Goal: Task Accomplishment & Management: Use online tool/utility

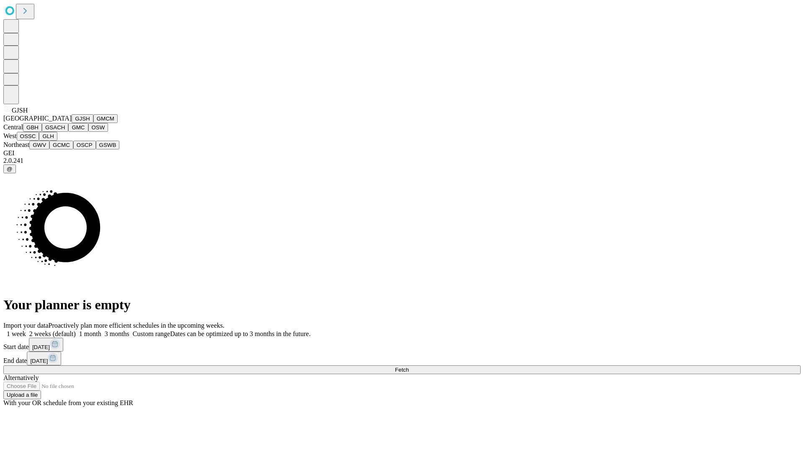
click at [72, 123] on button "GJSH" at bounding box center [83, 118] width 22 height 9
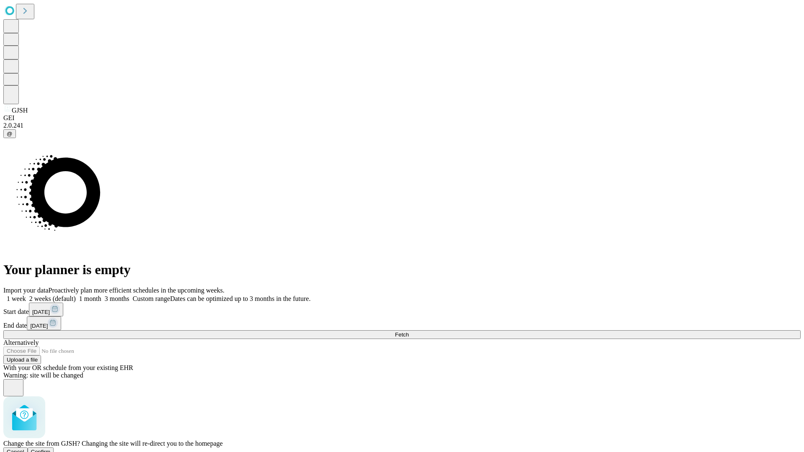
click at [51, 449] on span "Confirm" at bounding box center [41, 452] width 20 height 6
click at [101, 295] on label "1 month" at bounding box center [89, 298] width 26 height 7
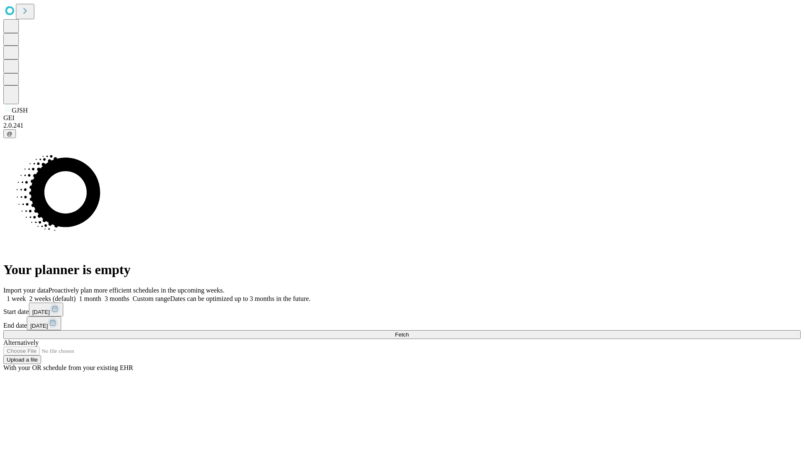
click at [409, 332] on span "Fetch" at bounding box center [402, 335] width 14 height 6
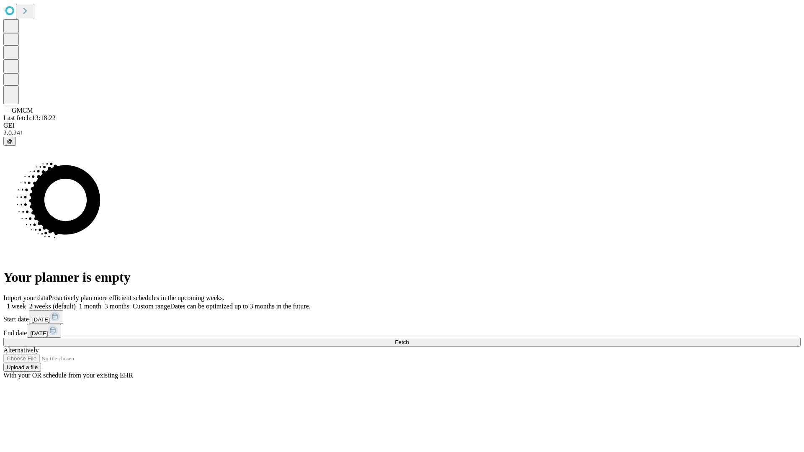
click at [101, 303] on label "1 month" at bounding box center [89, 306] width 26 height 7
click at [409, 339] on span "Fetch" at bounding box center [402, 342] width 14 height 6
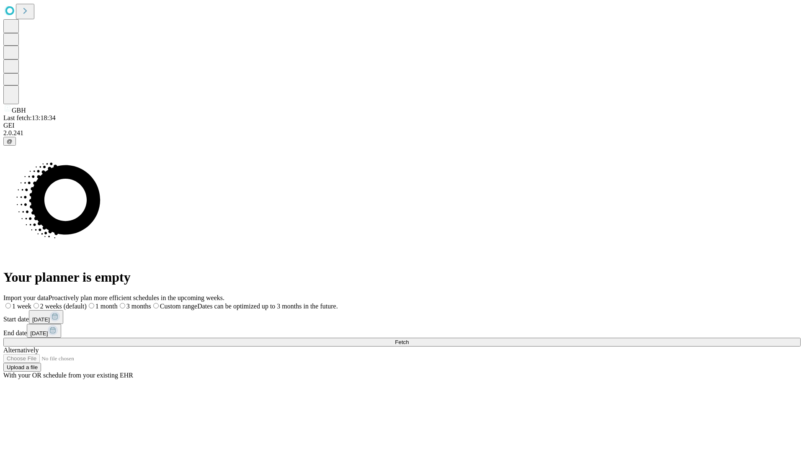
click at [118, 303] on label "1 month" at bounding box center [102, 306] width 31 height 7
click at [409, 339] on span "Fetch" at bounding box center [402, 342] width 14 height 6
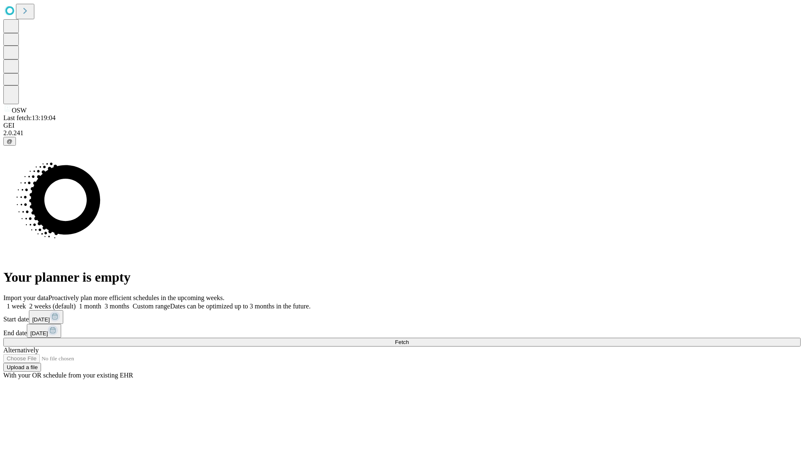
click at [101, 303] on label "1 month" at bounding box center [89, 306] width 26 height 7
click at [409, 339] on span "Fetch" at bounding box center [402, 342] width 14 height 6
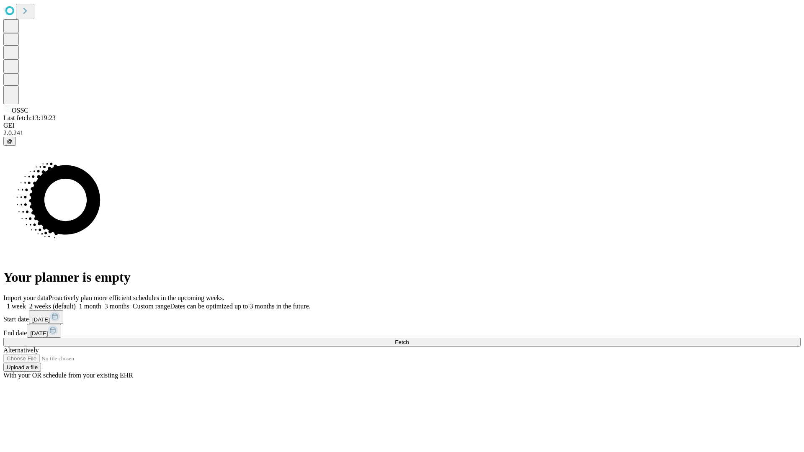
click at [409, 339] on span "Fetch" at bounding box center [402, 342] width 14 height 6
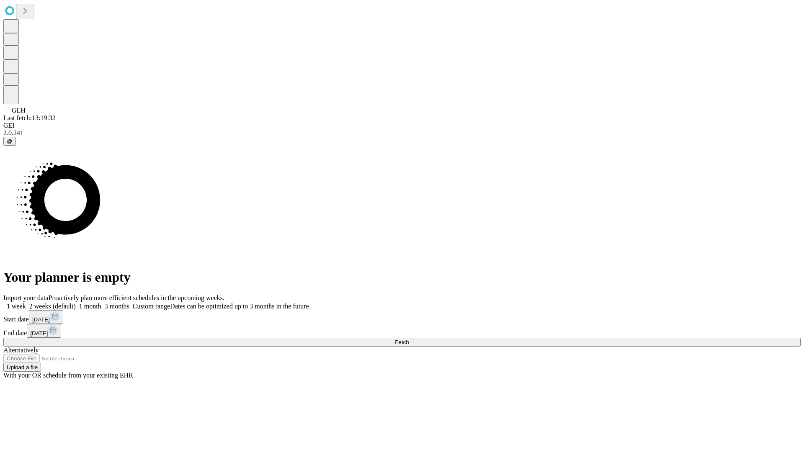
click at [101, 303] on label "1 month" at bounding box center [89, 306] width 26 height 7
click at [409, 339] on span "Fetch" at bounding box center [402, 342] width 14 height 6
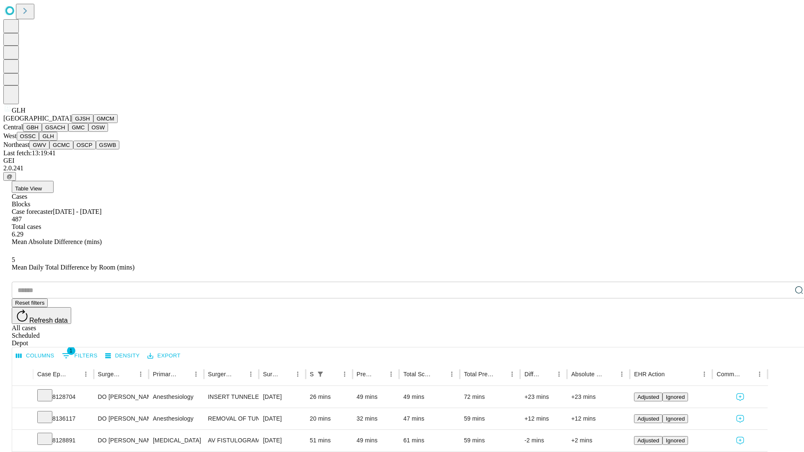
click at [49, 150] on button "GWV" at bounding box center [39, 145] width 20 height 9
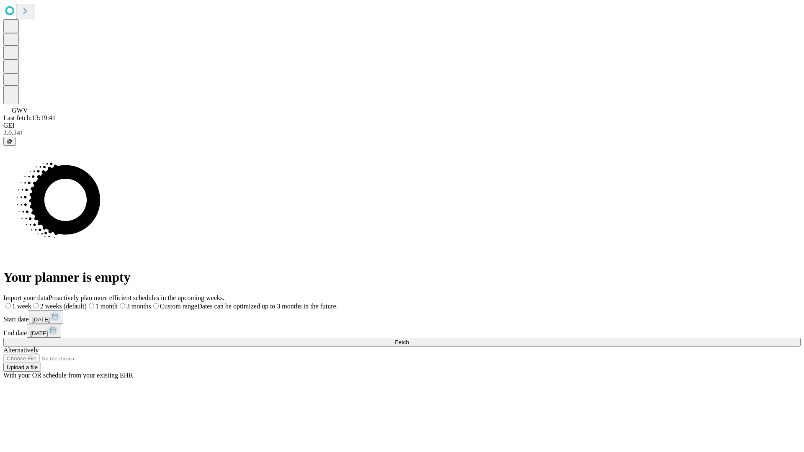
click at [118, 303] on label "1 month" at bounding box center [102, 306] width 31 height 7
click at [409, 339] on span "Fetch" at bounding box center [402, 342] width 14 height 6
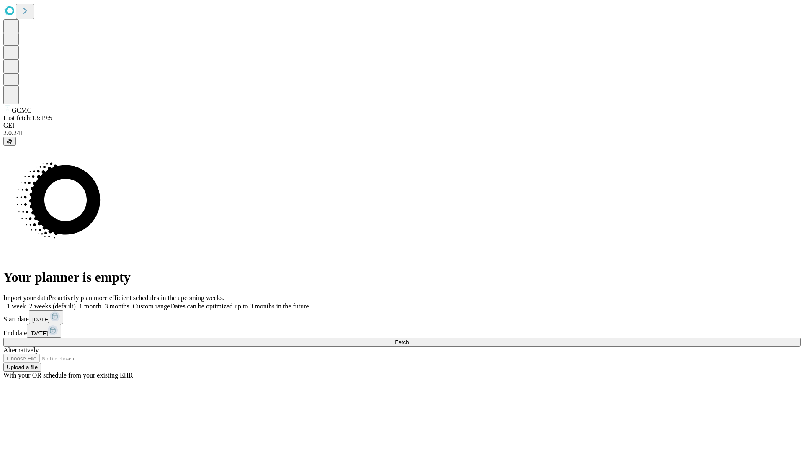
click at [101, 303] on label "1 month" at bounding box center [89, 306] width 26 height 7
click at [409, 339] on span "Fetch" at bounding box center [402, 342] width 14 height 6
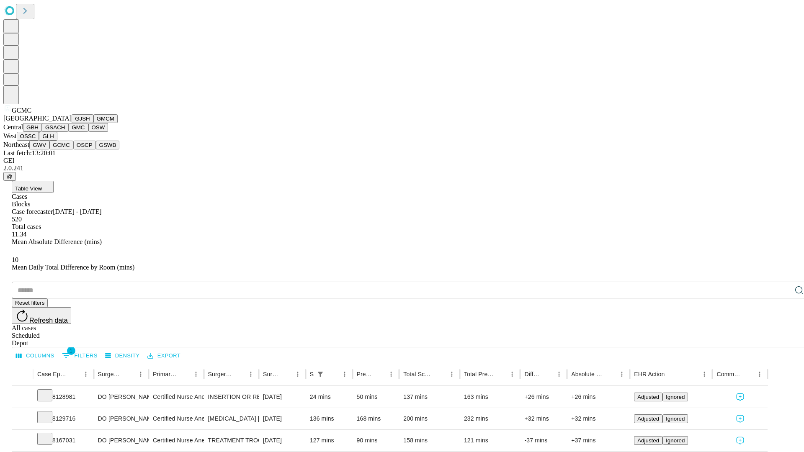
click at [73, 150] on button "OSCP" at bounding box center [84, 145] width 23 height 9
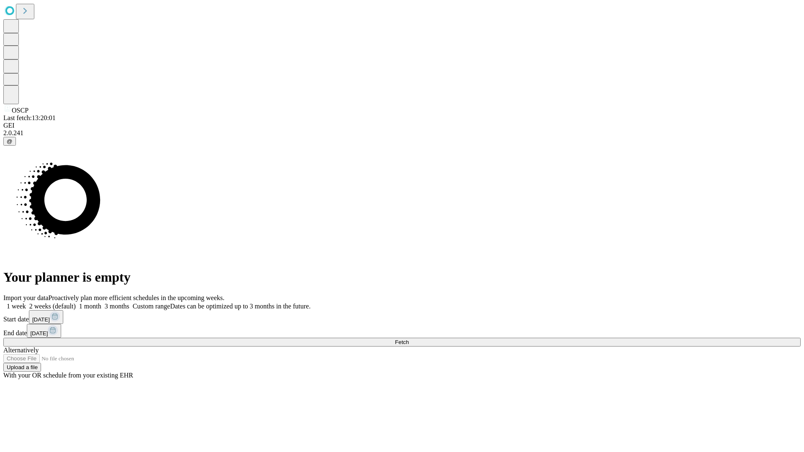
click at [101, 303] on label "1 month" at bounding box center [89, 306] width 26 height 7
click at [409, 339] on span "Fetch" at bounding box center [402, 342] width 14 height 6
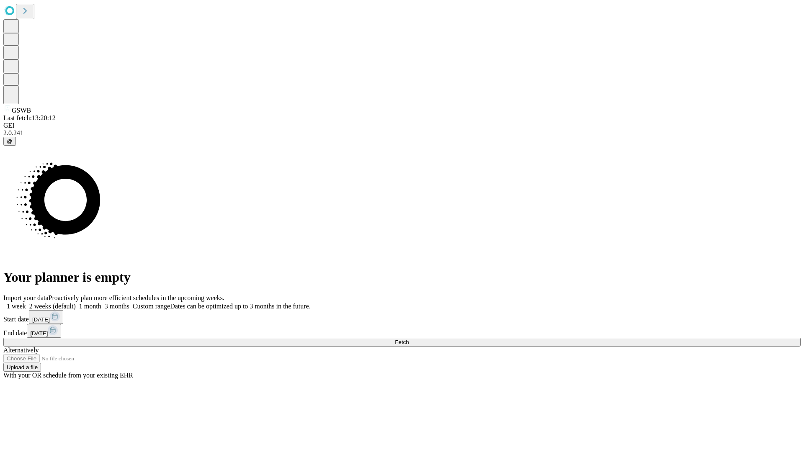
click at [101, 303] on label "1 month" at bounding box center [89, 306] width 26 height 7
click at [409, 339] on span "Fetch" at bounding box center [402, 342] width 14 height 6
